Goal: Information Seeking & Learning: Stay updated

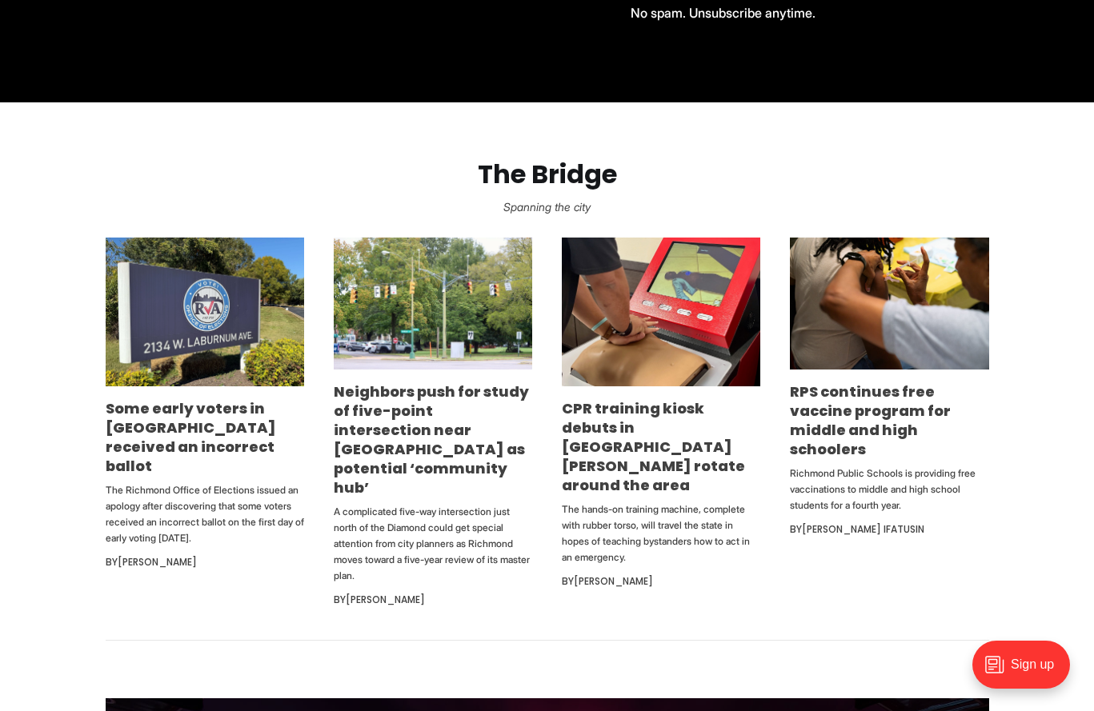
scroll to position [880, 0]
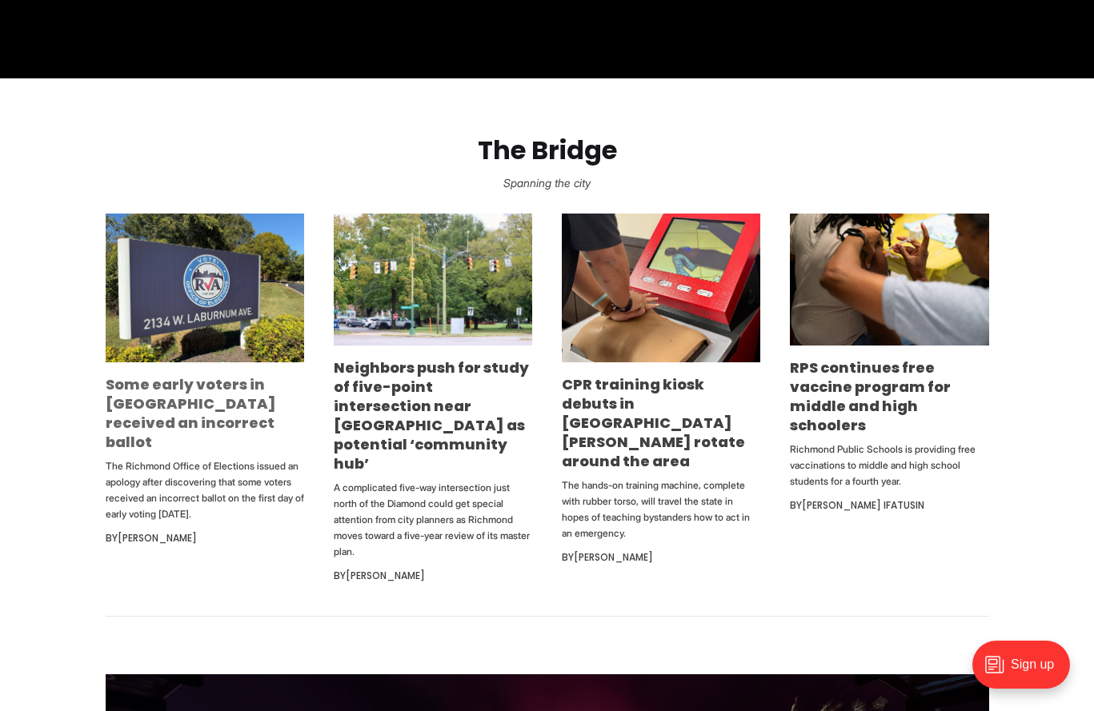
click at [190, 406] on link "Some early voters in [GEOGRAPHIC_DATA] received an incorrect ballot" at bounding box center [191, 413] width 170 height 78
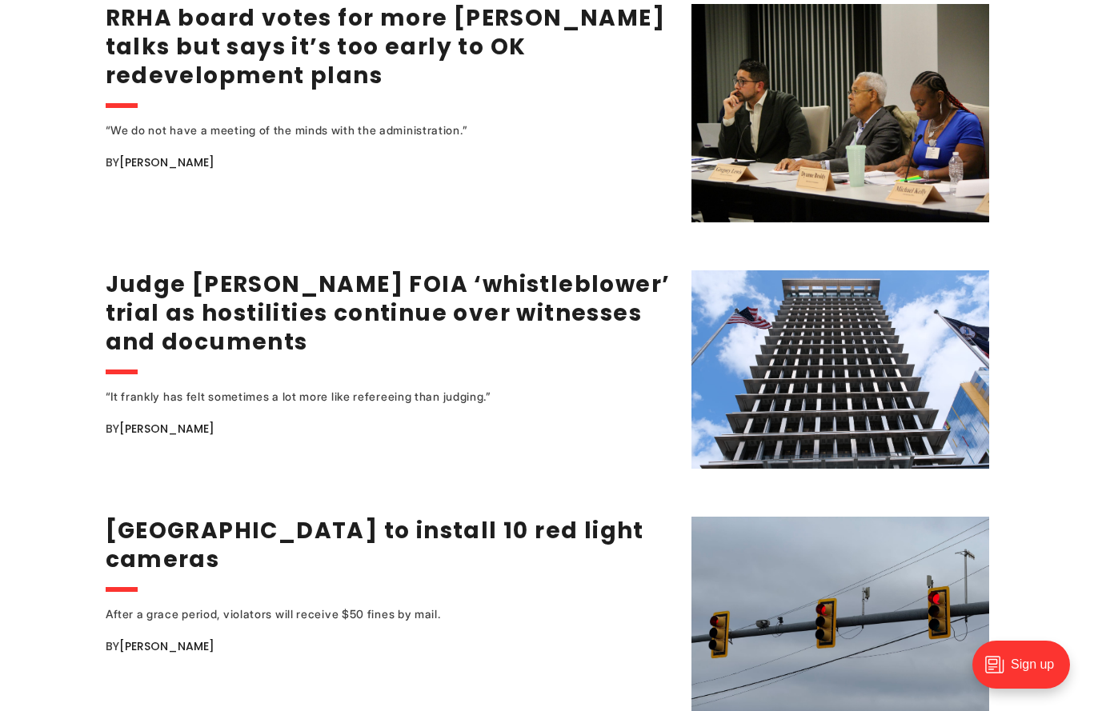
scroll to position [2480, 0]
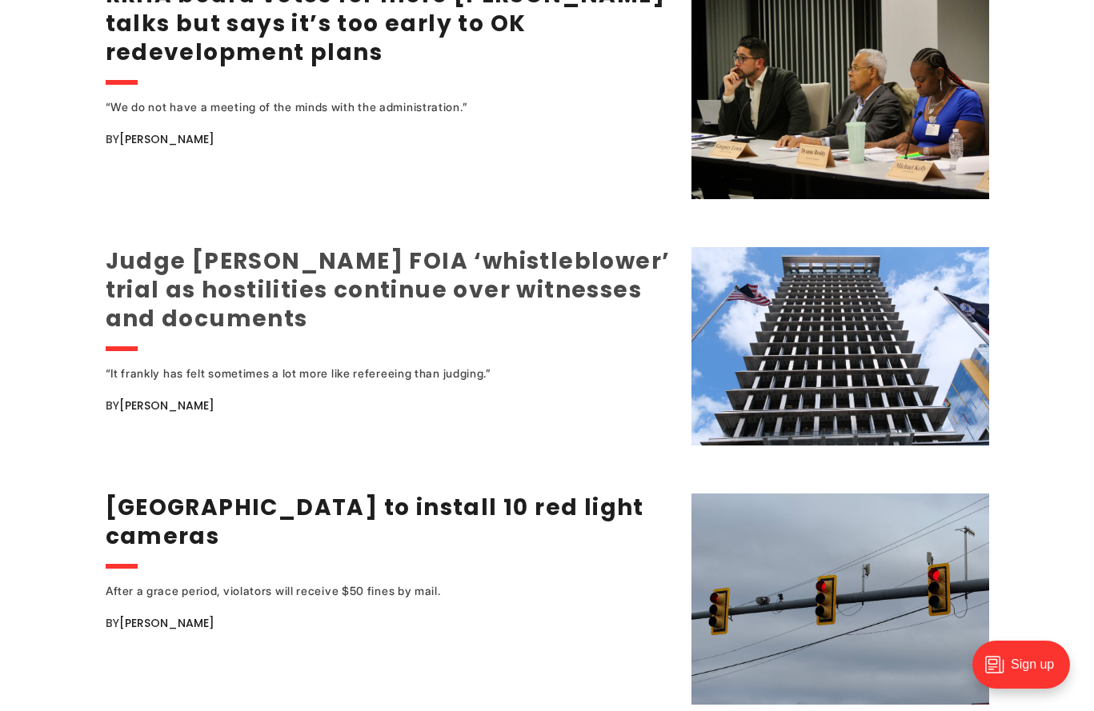
click at [181, 246] on link "Judge [PERSON_NAME] FOIA ‘whistleblower’ trial as hostilities continue over wit…" at bounding box center [388, 290] width 565 height 89
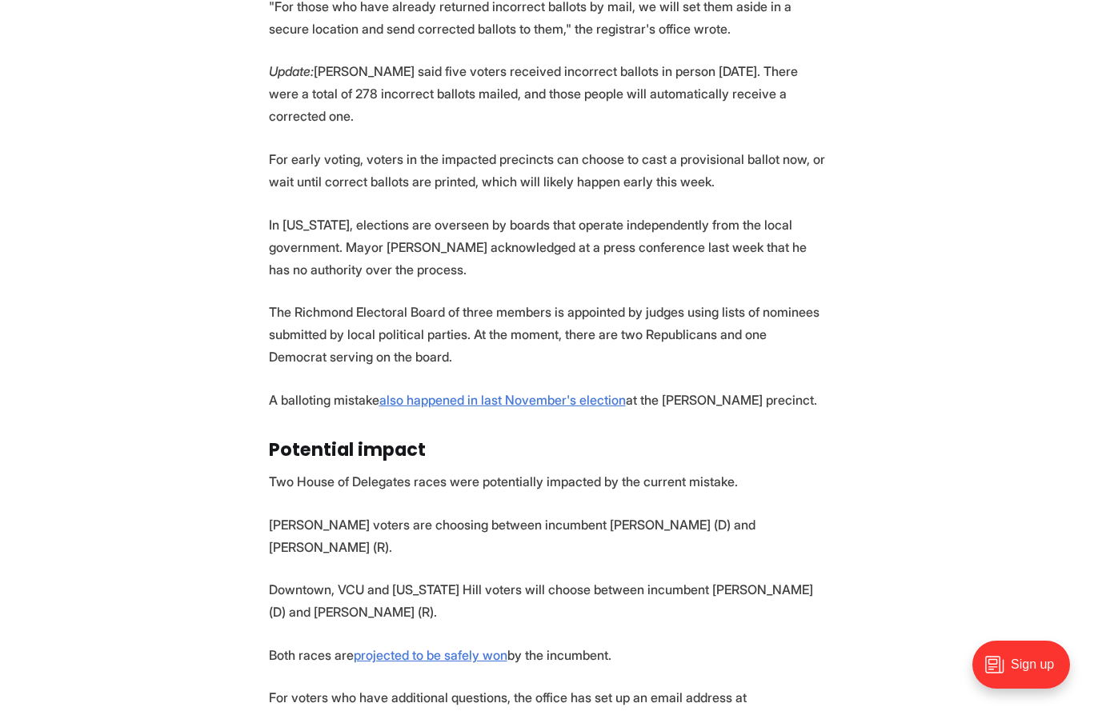
scroll to position [1600, 0]
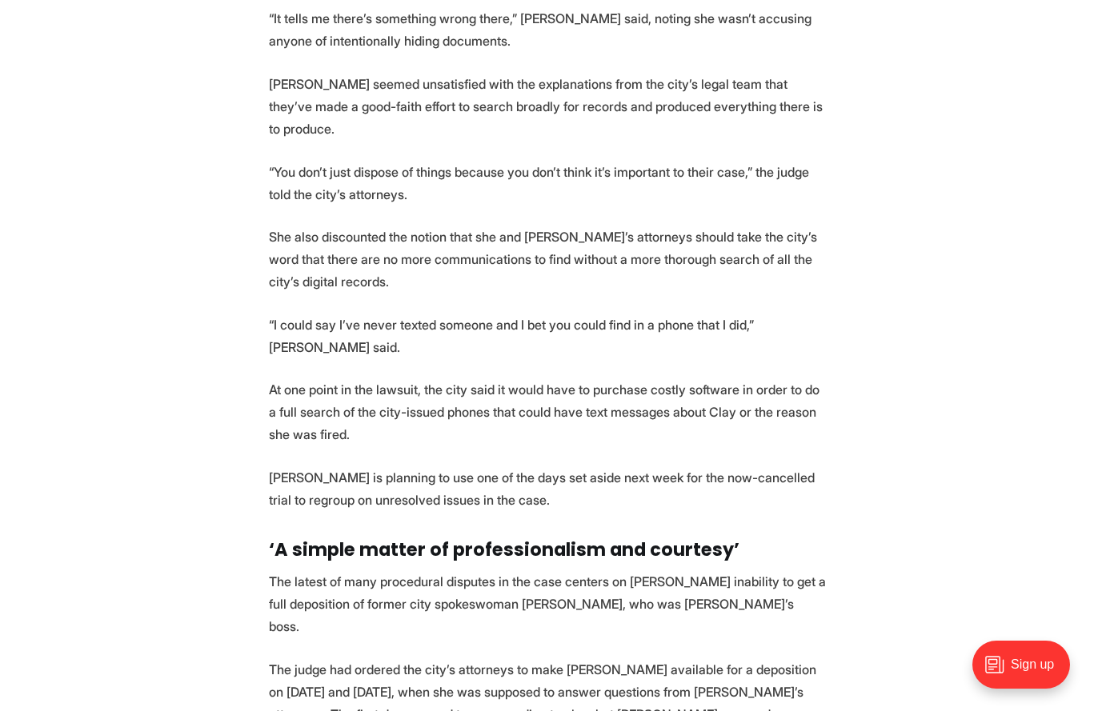
scroll to position [2880, 0]
